Goal: Transaction & Acquisition: Download file/media

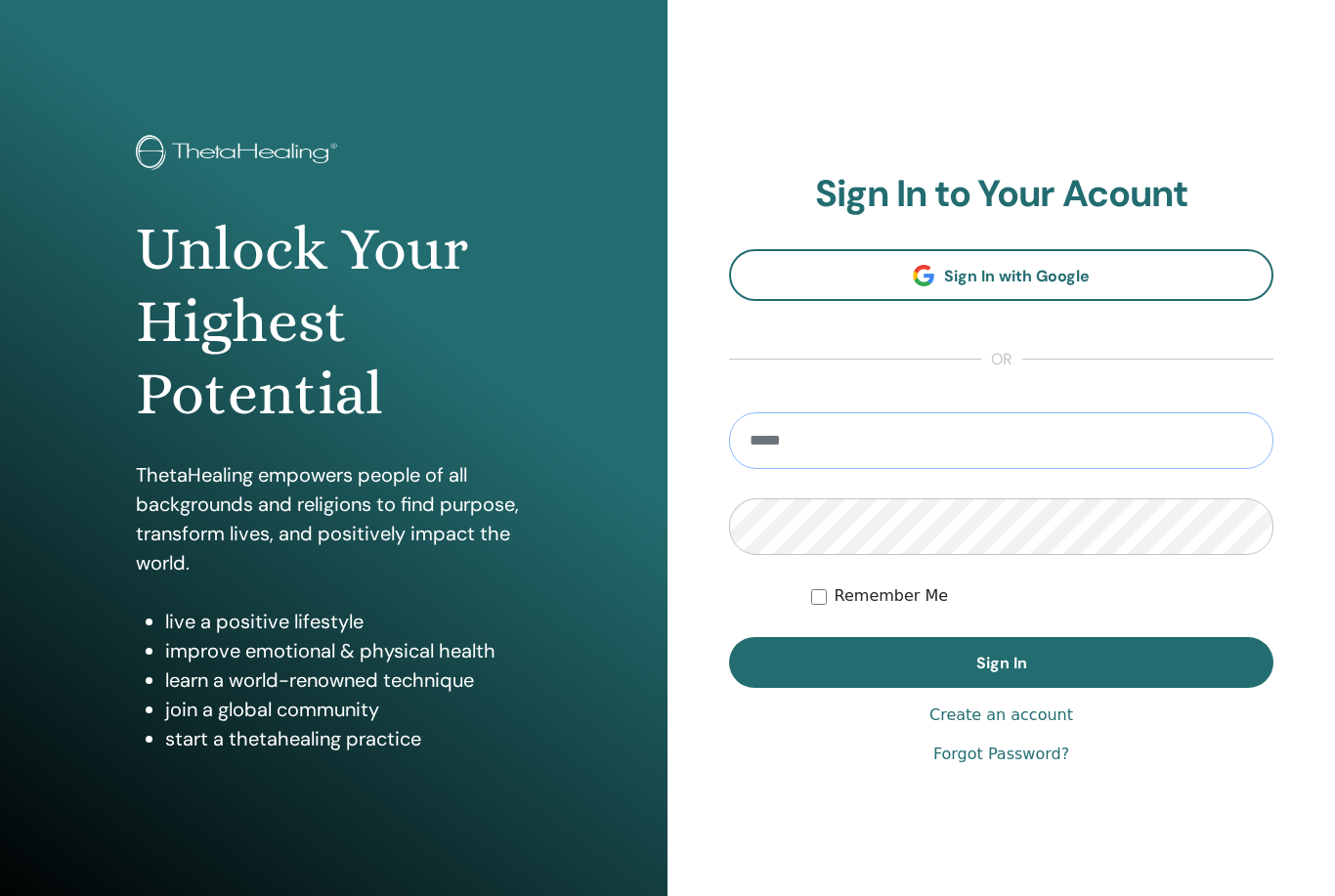
type input "**********"
click at [1000, 662] on button "Sign In" at bounding box center [1001, 661] width 545 height 50
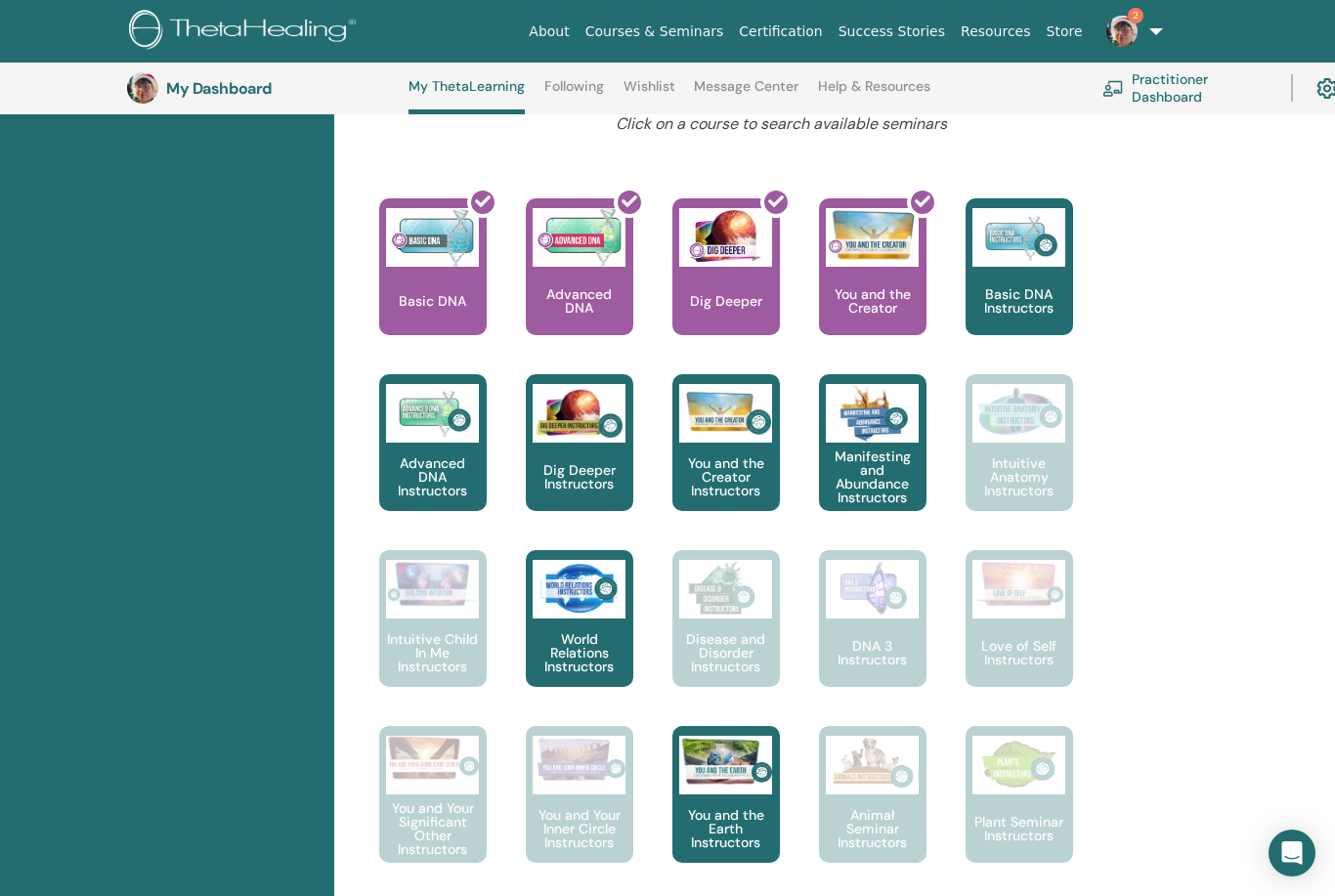
scroll to position [778, 0]
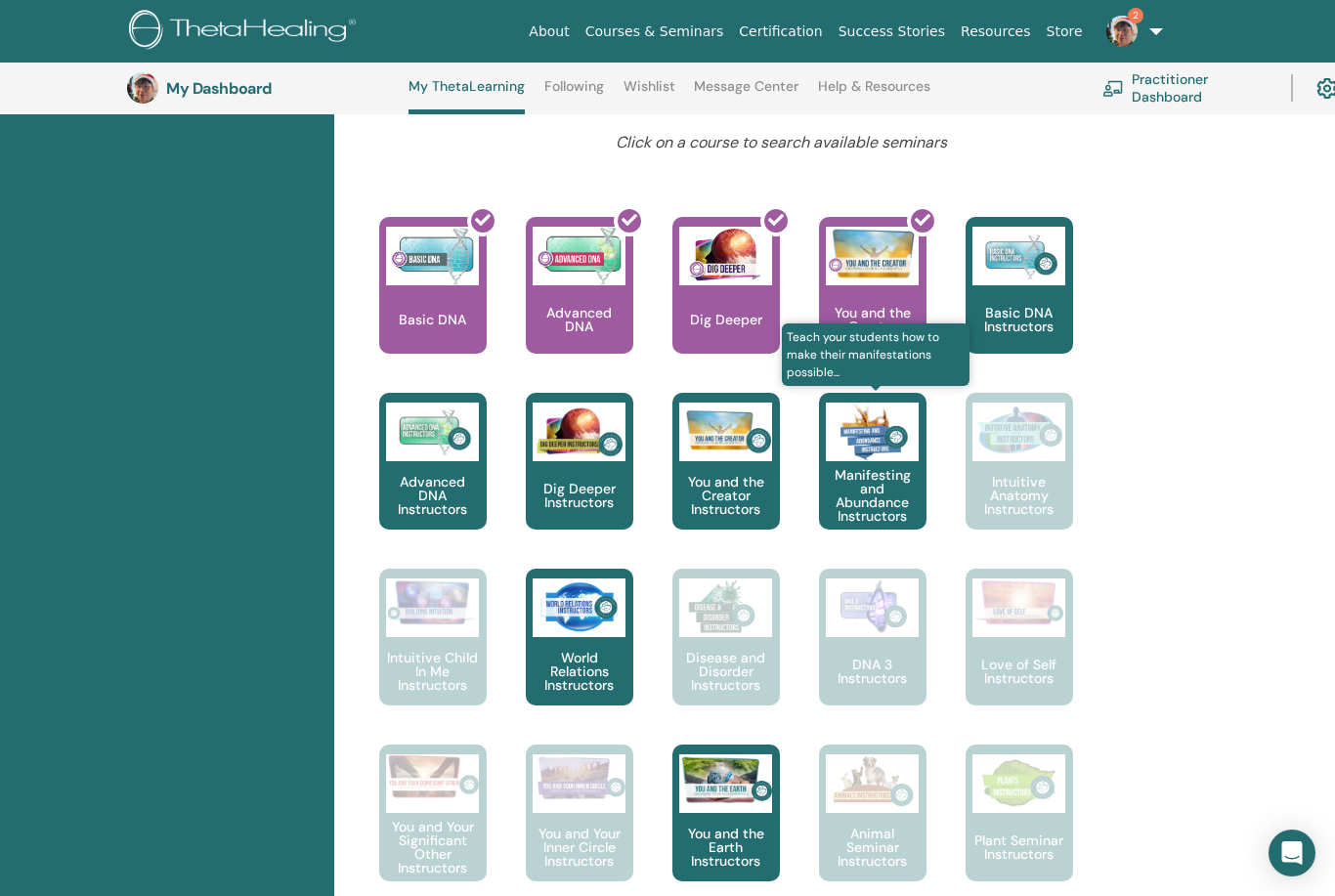
click at [892, 481] on p "Manifesting and Abundance Instructors" at bounding box center [873, 495] width 108 height 54
click at [894, 490] on p "Manifesting and Abundance Instructors" at bounding box center [873, 495] width 108 height 54
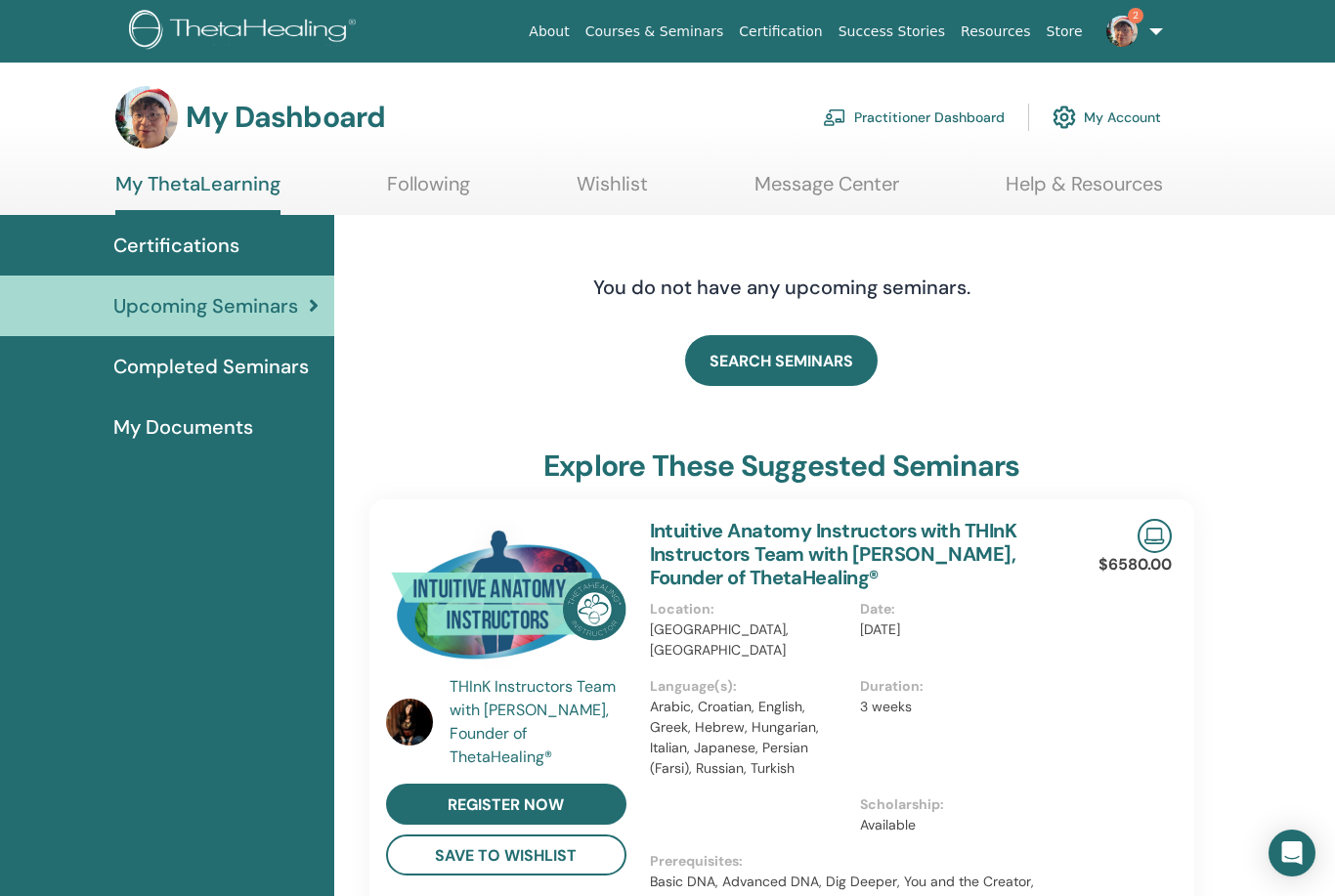
click at [258, 372] on span "Completed Seminars" at bounding box center [210, 366] width 195 height 30
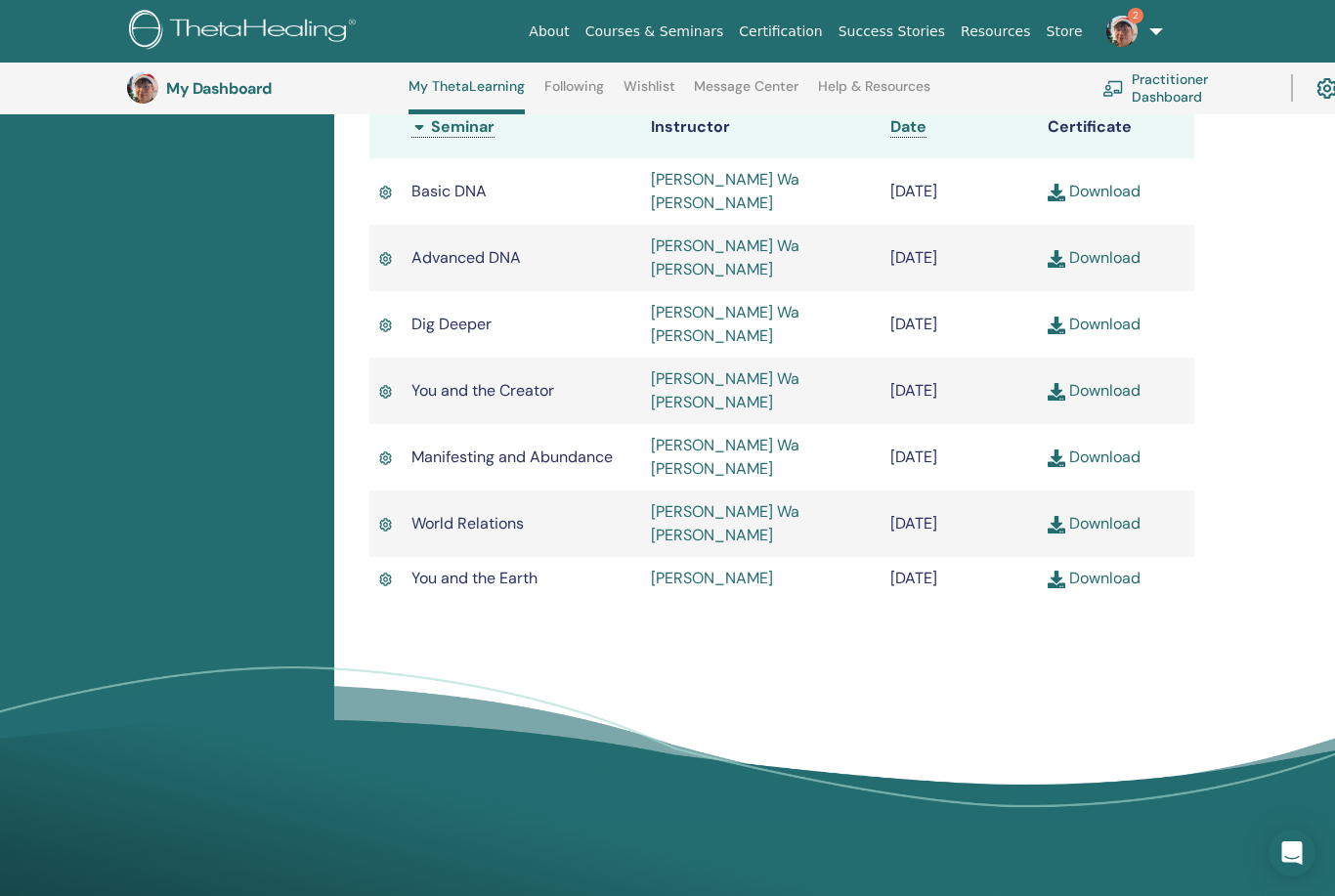
scroll to position [571, 0]
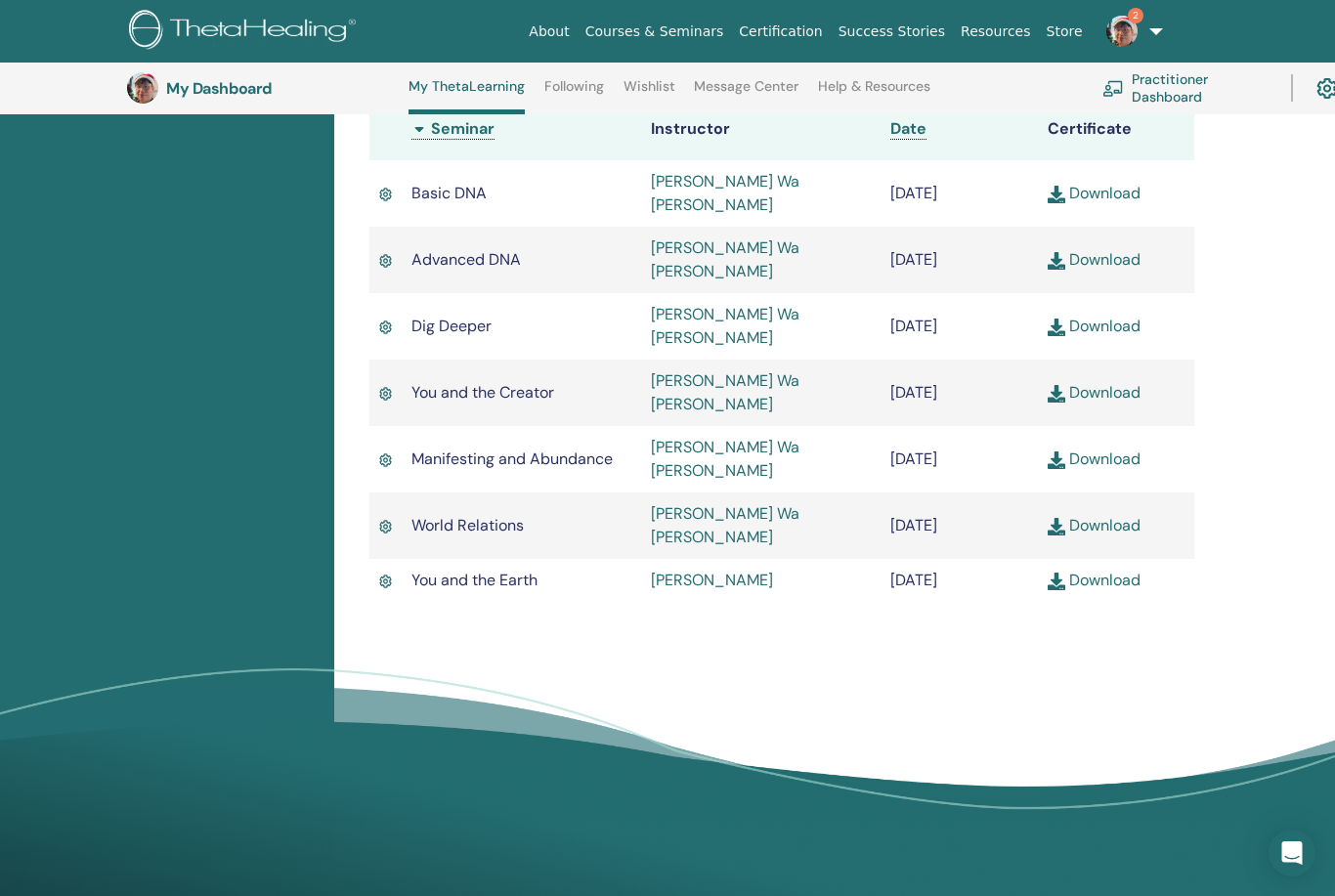
click at [1127, 448] on link "Download" at bounding box center [1094, 458] width 93 height 21
